Goal: Find specific page/section: Find specific page/section

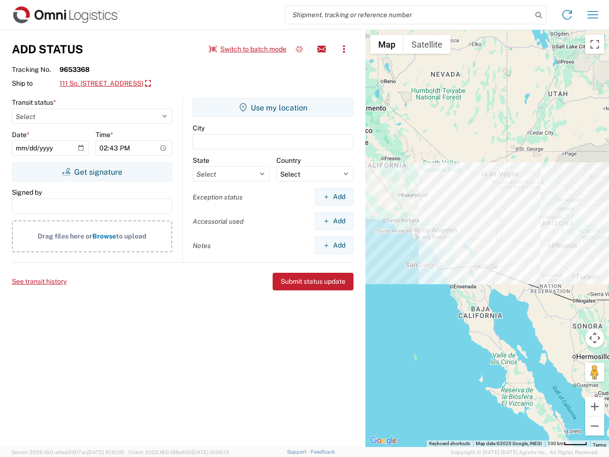
click at [409, 15] on input "search" at bounding box center [409, 15] width 247 height 18
click at [539, 15] on icon at bounding box center [538, 15] width 13 height 13
click at [568, 15] on icon at bounding box center [567, 14] width 15 height 15
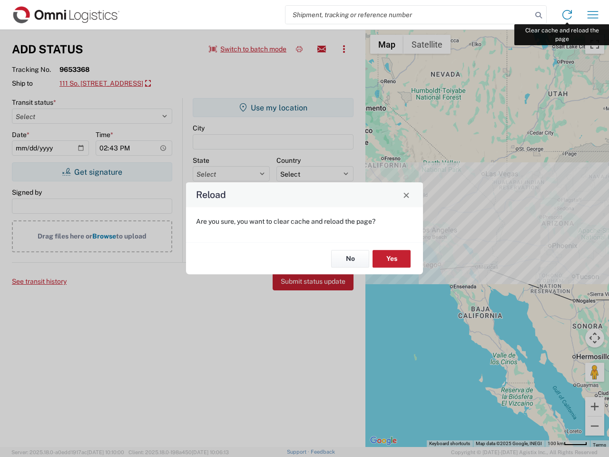
click at [593, 15] on div "Reload Are you sure, you want to clear cache and reload the page? No Yes" at bounding box center [304, 228] width 609 height 457
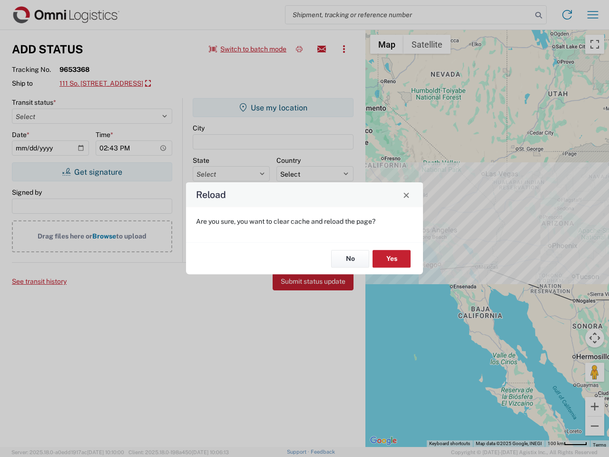
click at [248, 49] on div "Reload Are you sure, you want to clear cache and reload the page? No Yes" at bounding box center [304, 228] width 609 height 457
click at [300, 49] on div "Reload Are you sure, you want to clear cache and reload the page? No Yes" at bounding box center [304, 228] width 609 height 457
click at [322, 49] on div "Reload Are you sure, you want to clear cache and reload the page? No Yes" at bounding box center [304, 228] width 609 height 457
click at [344, 49] on div "Reload Are you sure, you want to clear cache and reload the page? No Yes" at bounding box center [304, 228] width 609 height 457
click at [122, 84] on div "Reload Are you sure, you want to clear cache and reload the page? No Yes" at bounding box center [304, 228] width 609 height 457
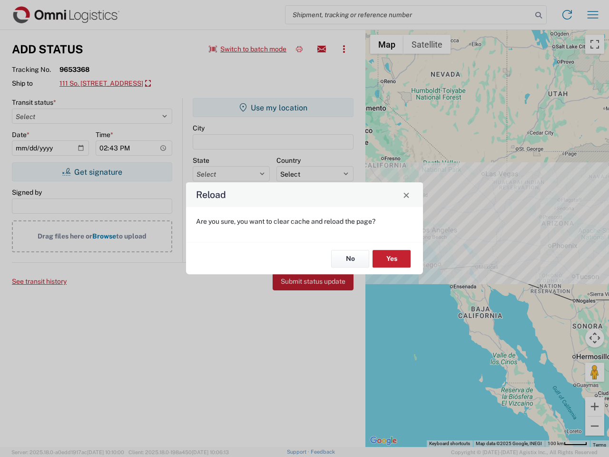
click at [92, 172] on div "Reload Are you sure, you want to clear cache and reload the page? No Yes" at bounding box center [304, 228] width 609 height 457
